Goal: Information Seeking & Learning: Learn about a topic

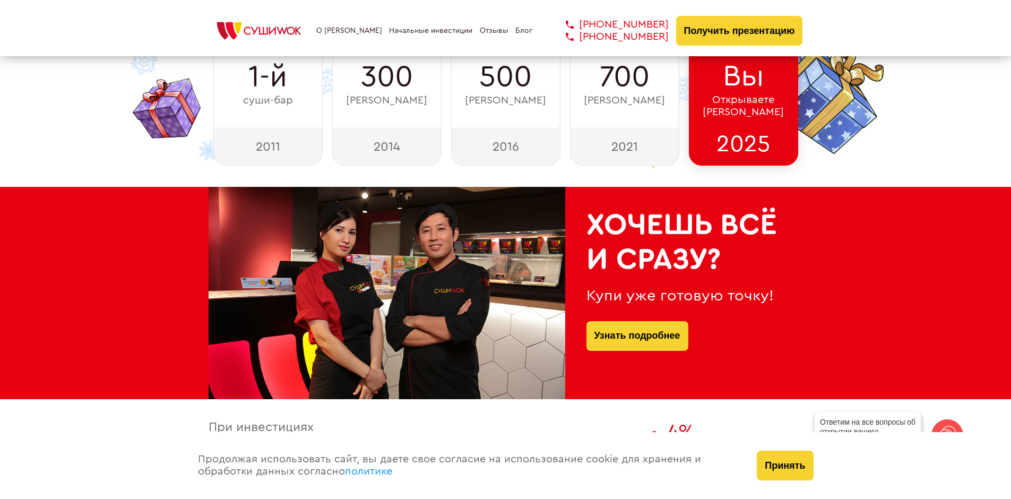
scroll to position [265, 0]
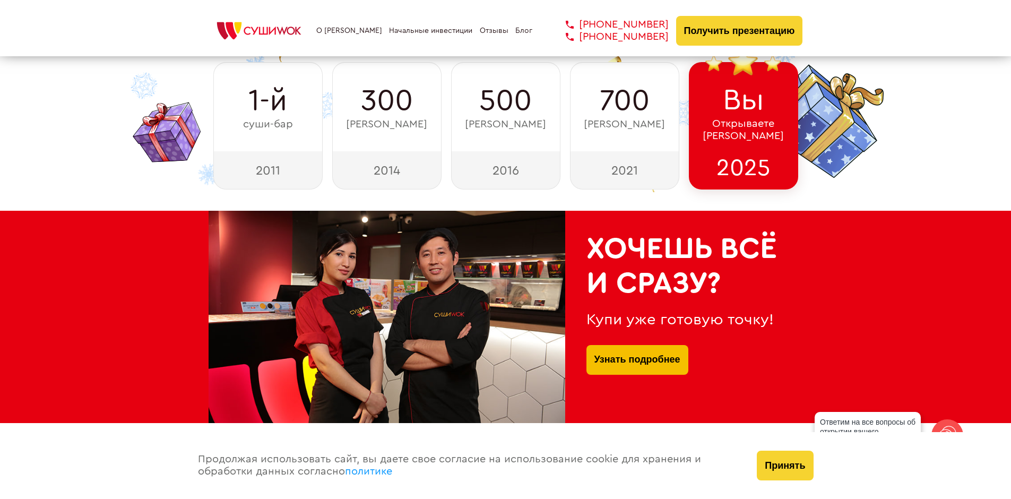
click at [638, 357] on link "Узнать подробнее" at bounding box center [637, 360] width 86 height 30
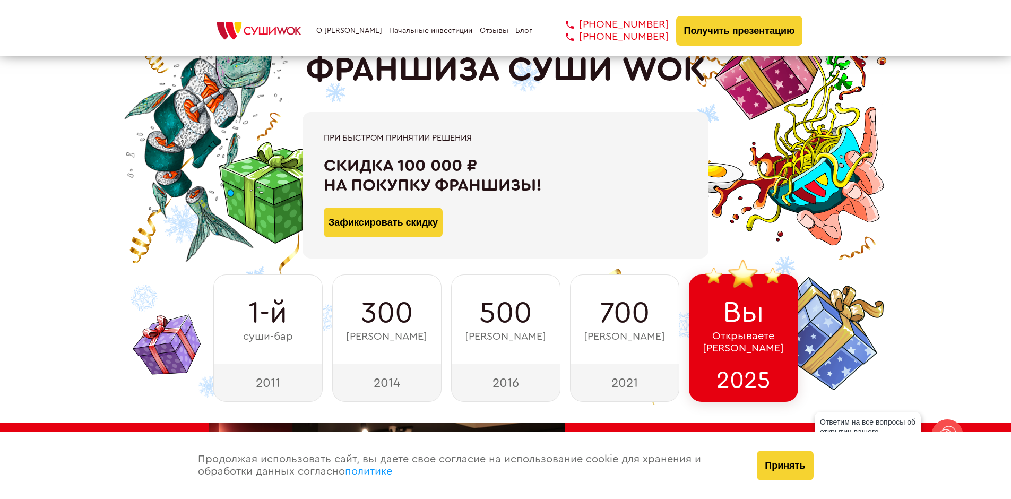
click at [623, 384] on div "2021" at bounding box center [624, 382] width 109 height 38
click at [619, 333] on span "[PERSON_NAME]" at bounding box center [624, 337] width 81 height 12
drag, startPoint x: 756, startPoint y: 341, endPoint x: 749, endPoint y: 336, distance: 8.0
click at [753, 339] on span "Открываете Суши Wok" at bounding box center [742, 342] width 81 height 24
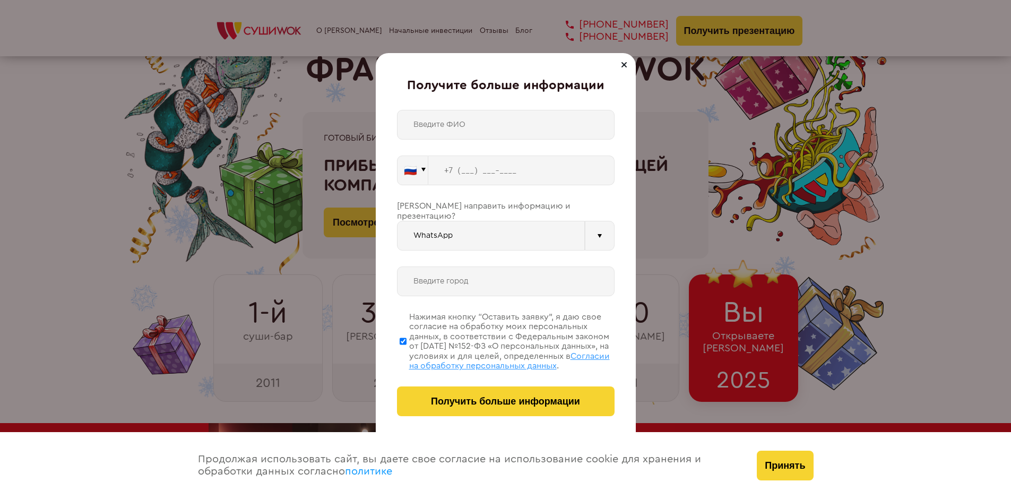
click at [624, 67] on div at bounding box center [624, 64] width 13 height 13
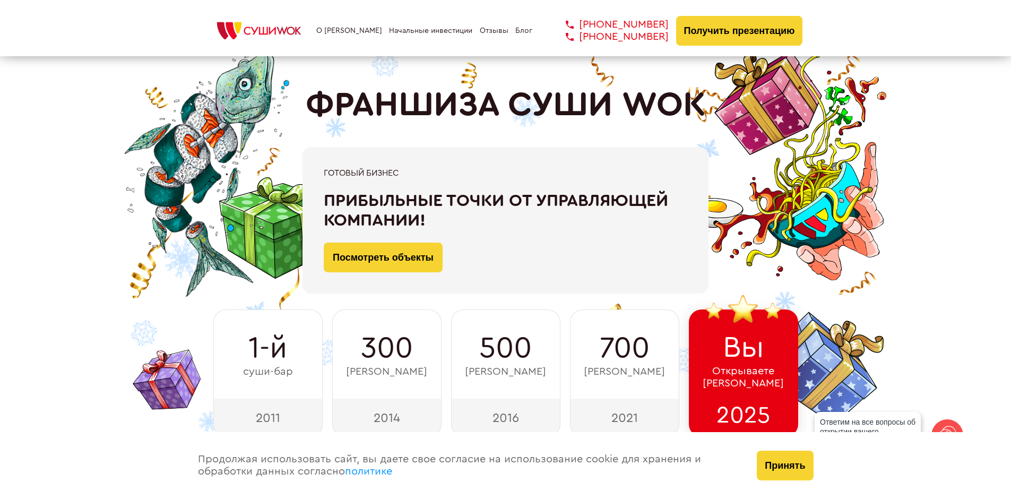
scroll to position [0, 0]
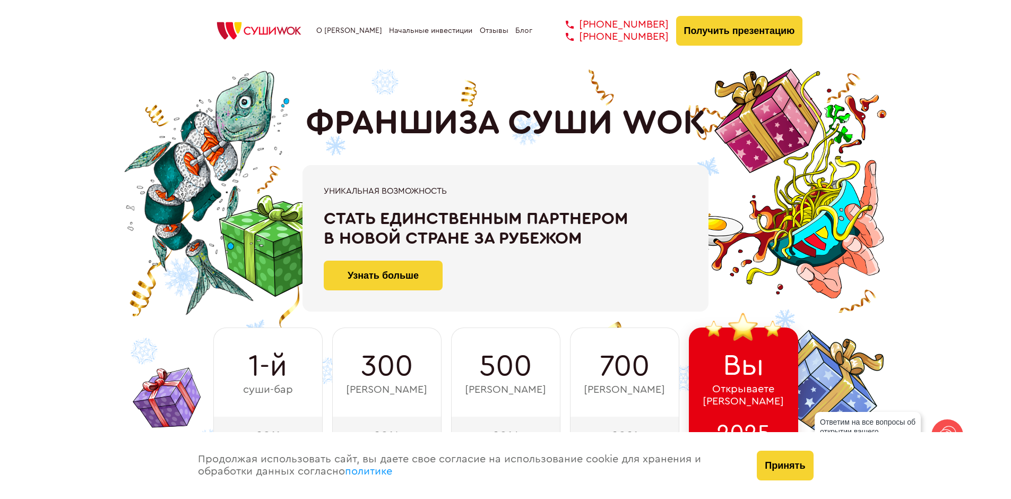
click at [342, 29] on link "О [PERSON_NAME]" at bounding box center [349, 31] width 66 height 8
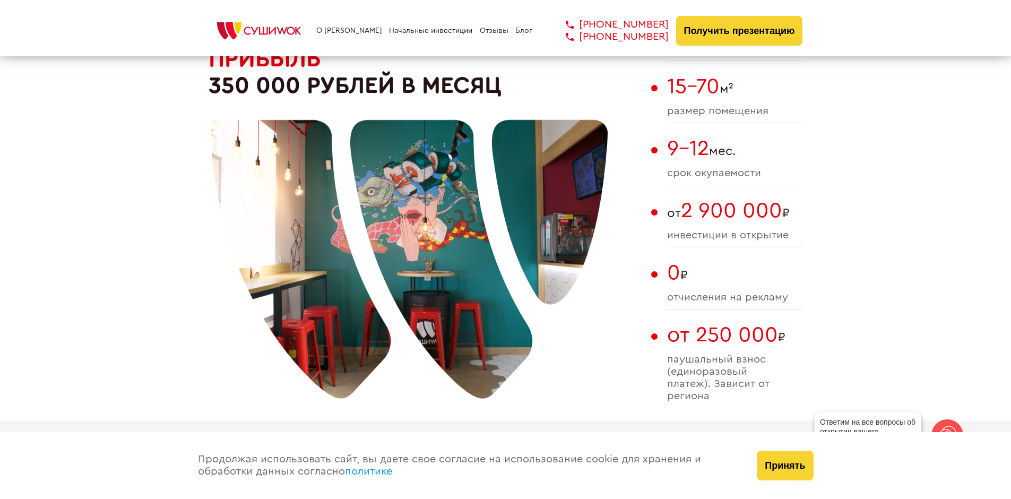
click at [400, 29] on link "Начальные инвестиции" at bounding box center [430, 31] width 83 height 8
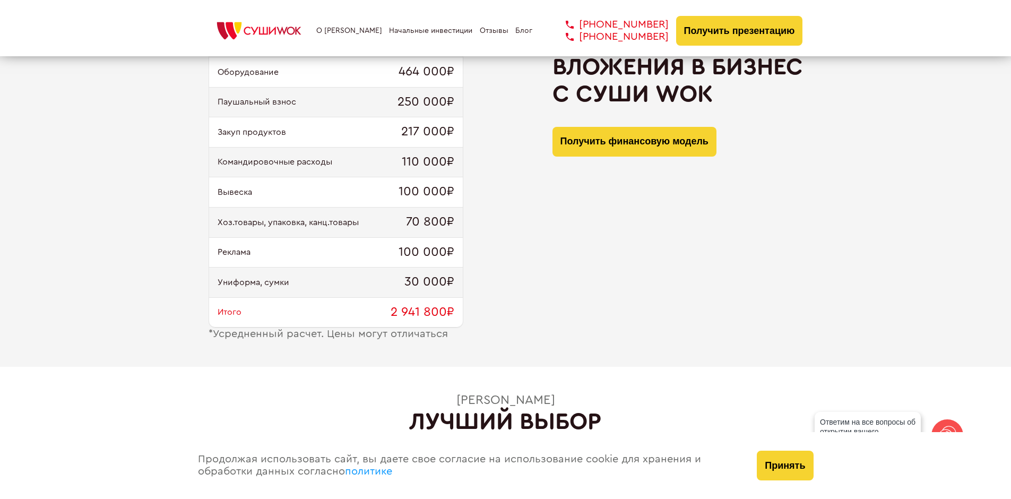
click at [484, 32] on link "Отзывы" at bounding box center [494, 31] width 29 height 8
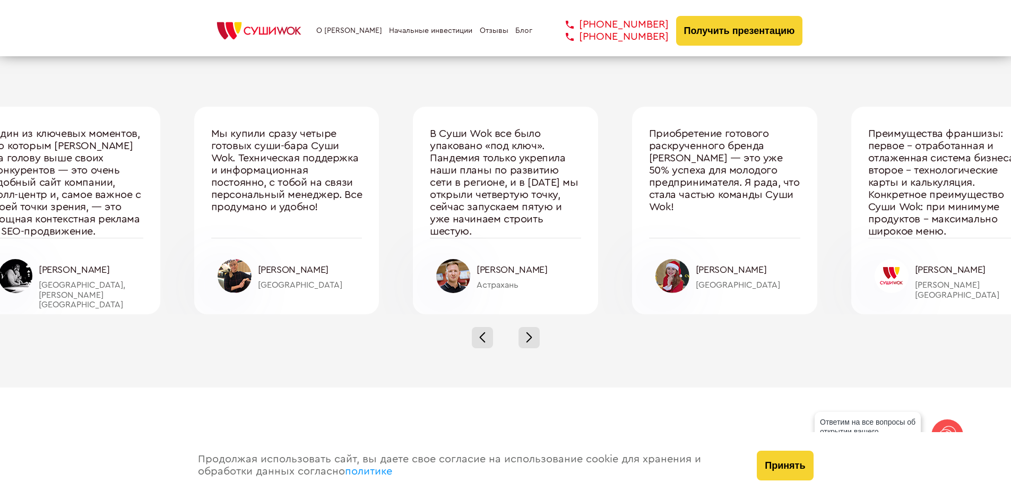
click at [518, 32] on link "Блог" at bounding box center [523, 31] width 17 height 8
